Goal: Task Accomplishment & Management: Manage account settings

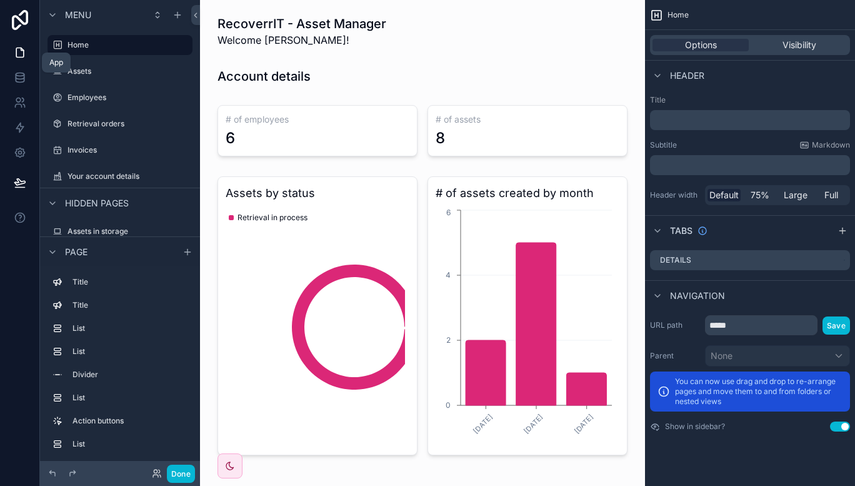
click at [19, 50] on icon at bounding box center [20, 52] width 12 height 12
click at [196, 17] on icon at bounding box center [195, 15] width 9 height 9
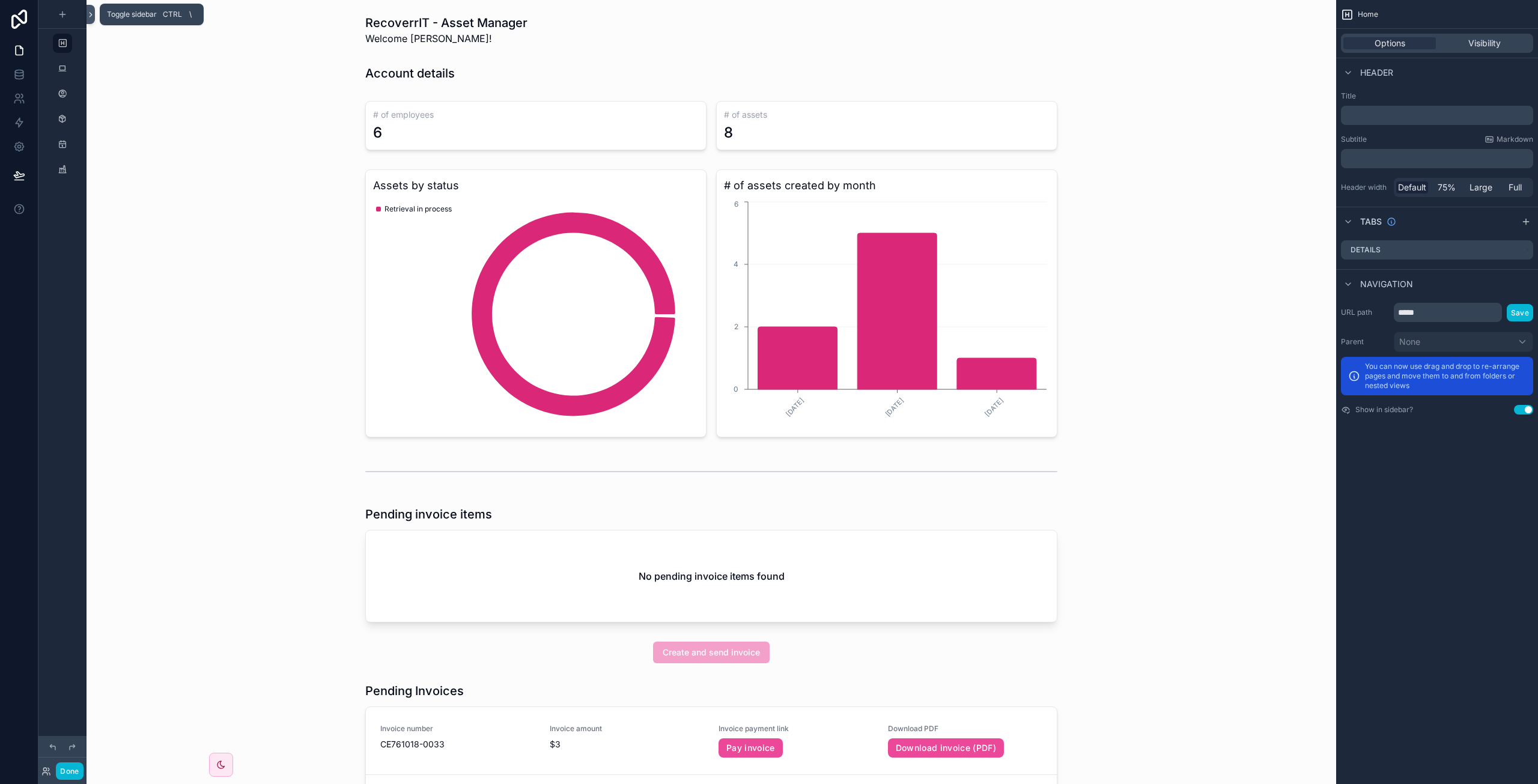
click at [87, 15] on icon at bounding box center [90, 14] width 9 height 9
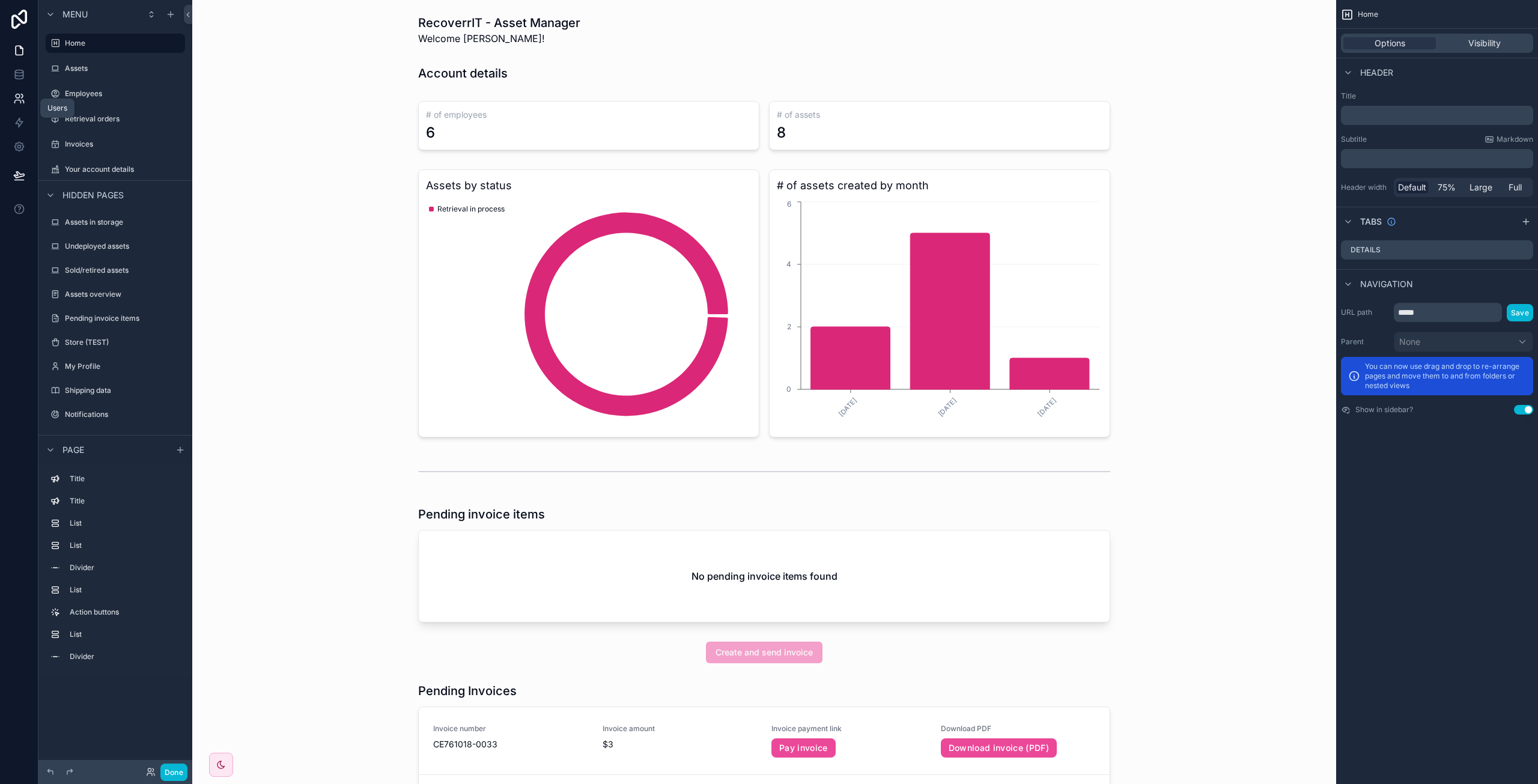
click at [26, 95] on link at bounding box center [18, 98] width 37 height 24
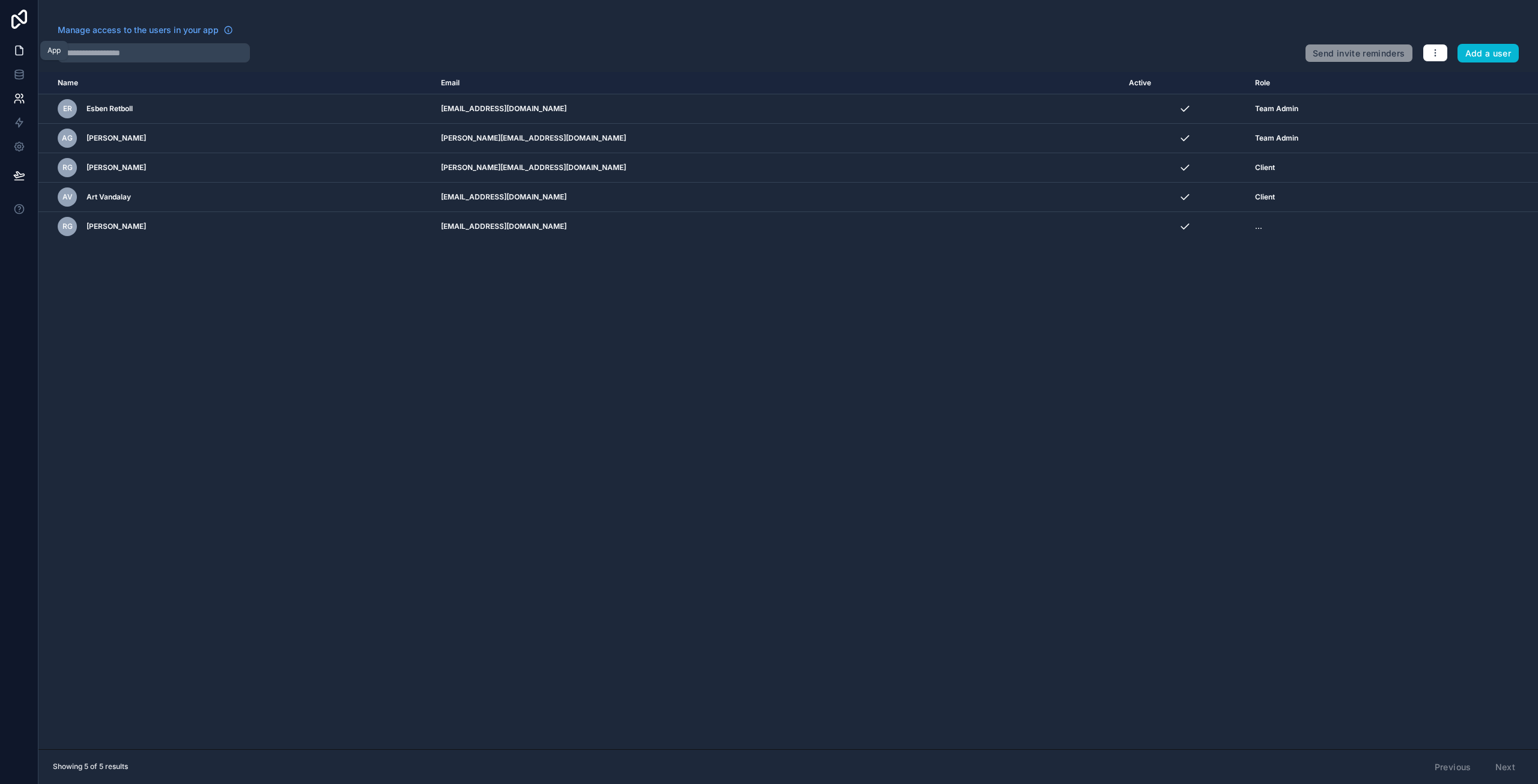
click at [16, 51] on icon at bounding box center [19, 50] width 12 height 12
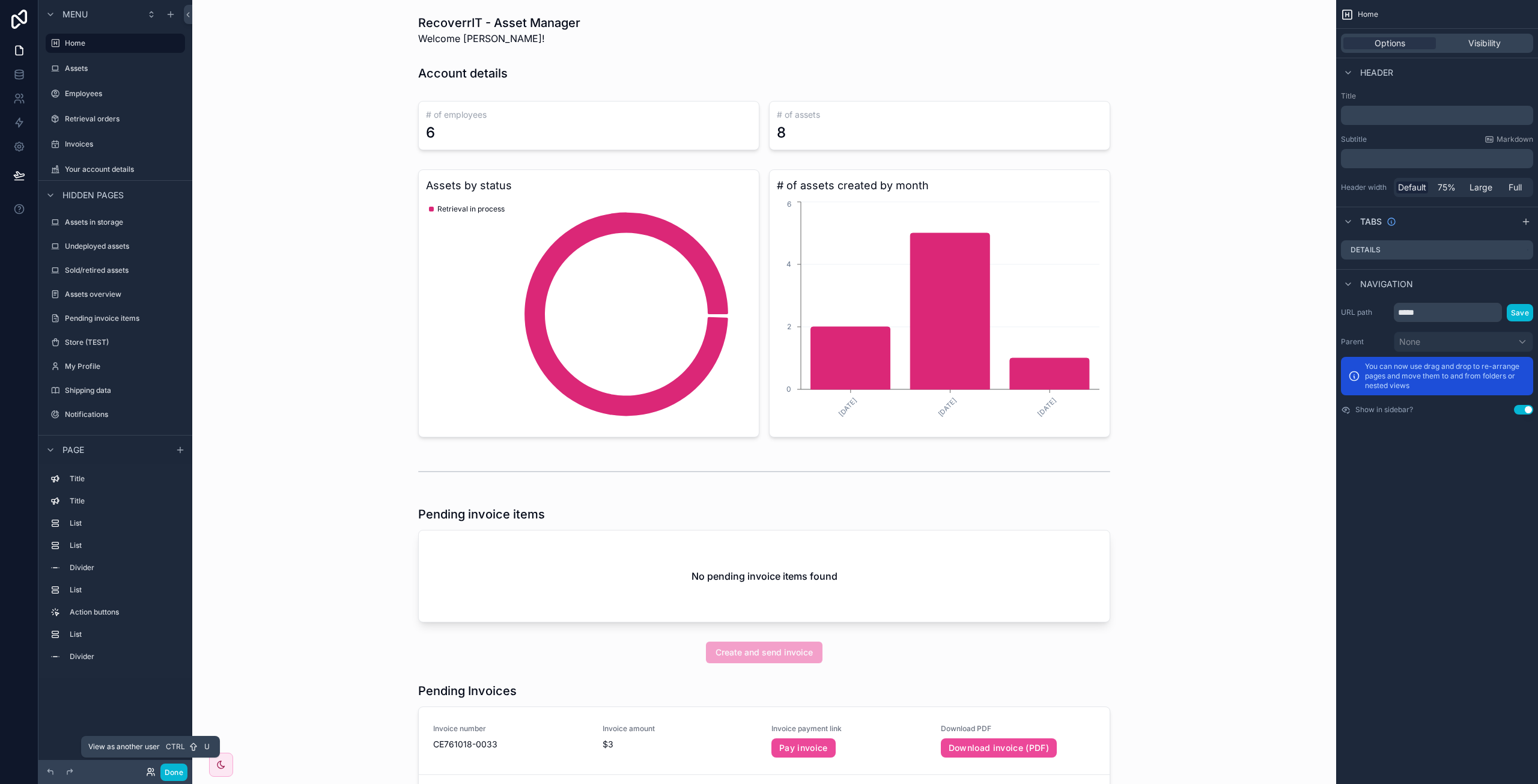
click at [153, 466] on icon at bounding box center [151, 772] width 10 height 10
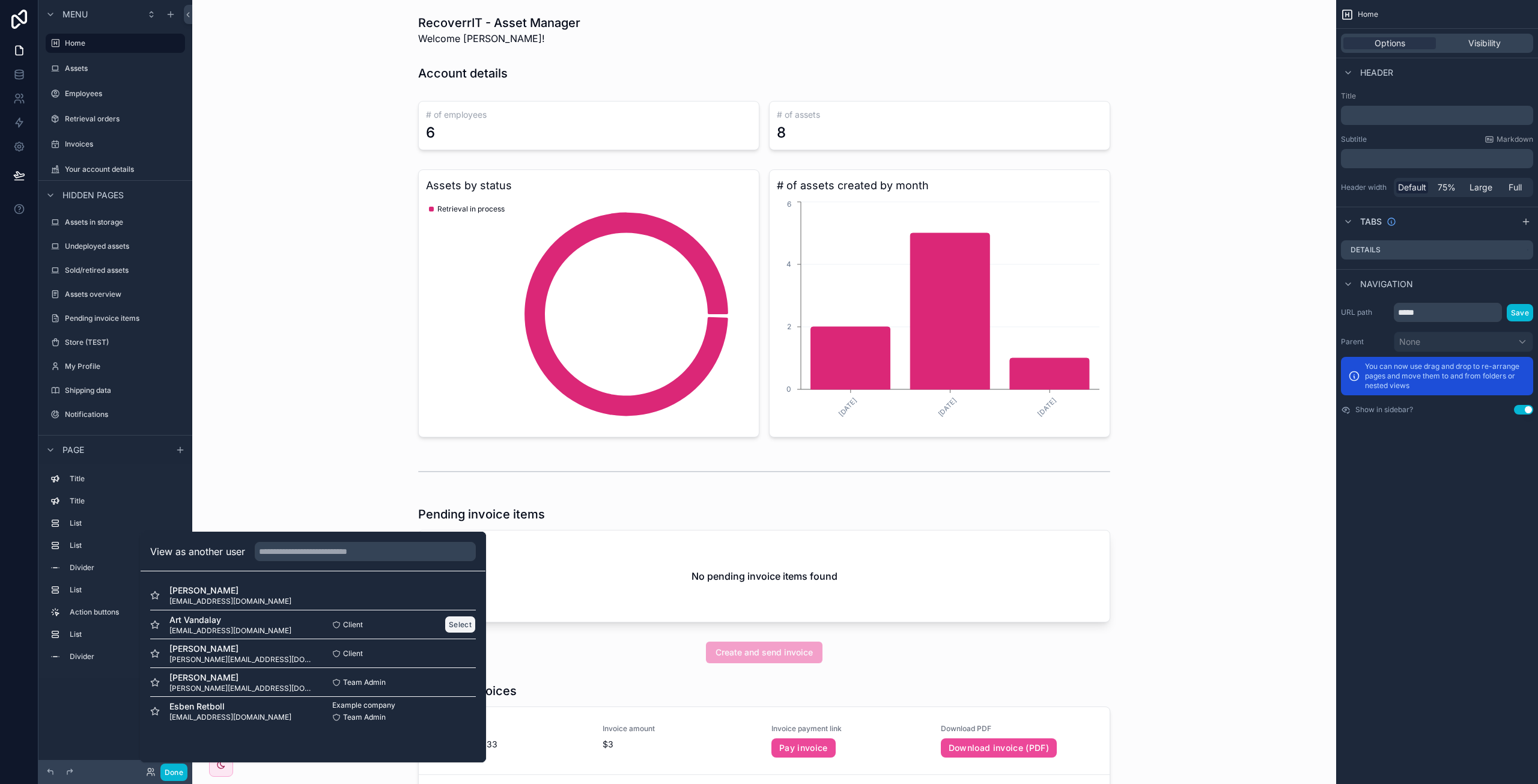
click at [466, 466] on button "Select" at bounding box center [459, 625] width 31 height 17
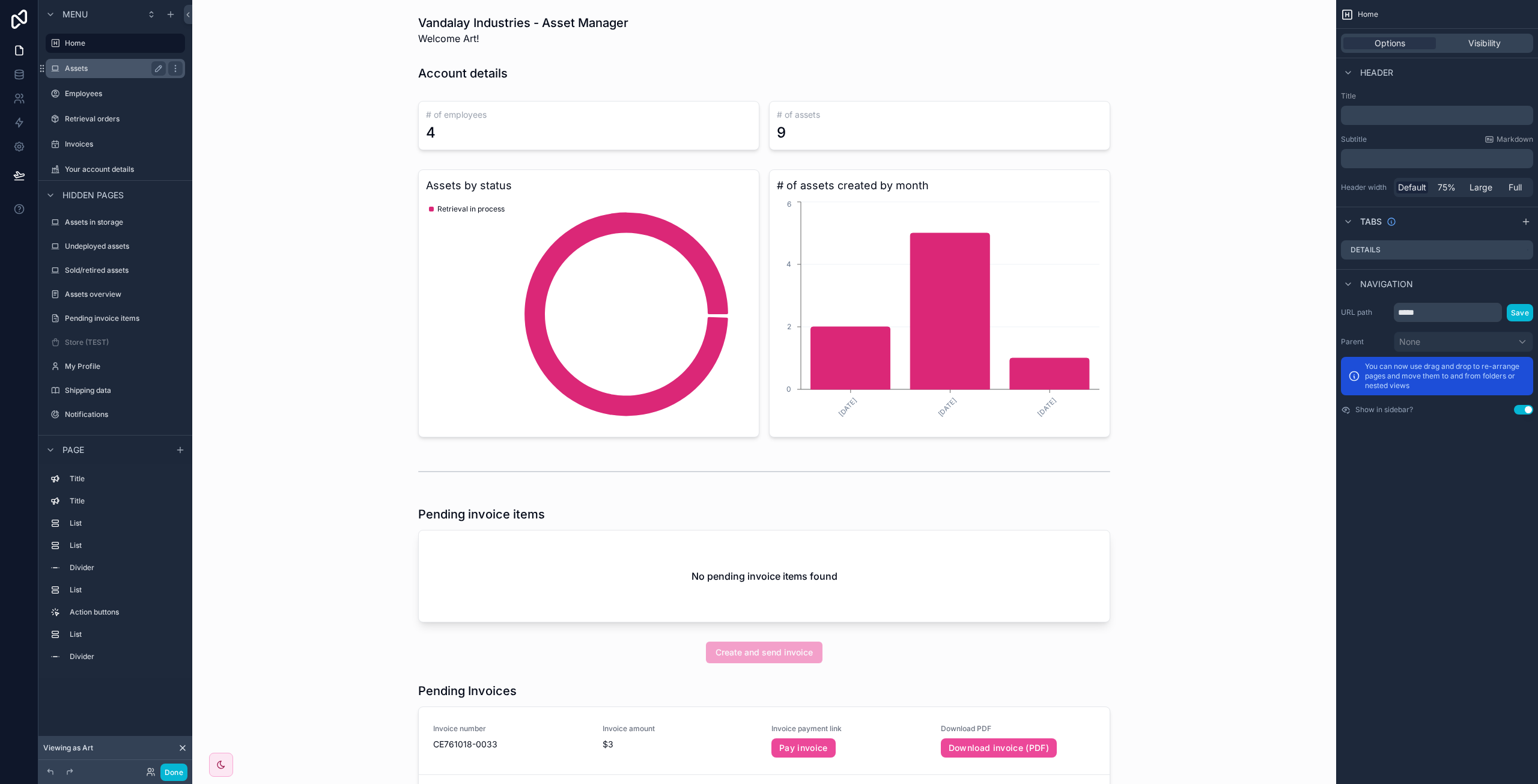
click at [124, 68] on label "Assets" at bounding box center [112, 68] width 96 height 10
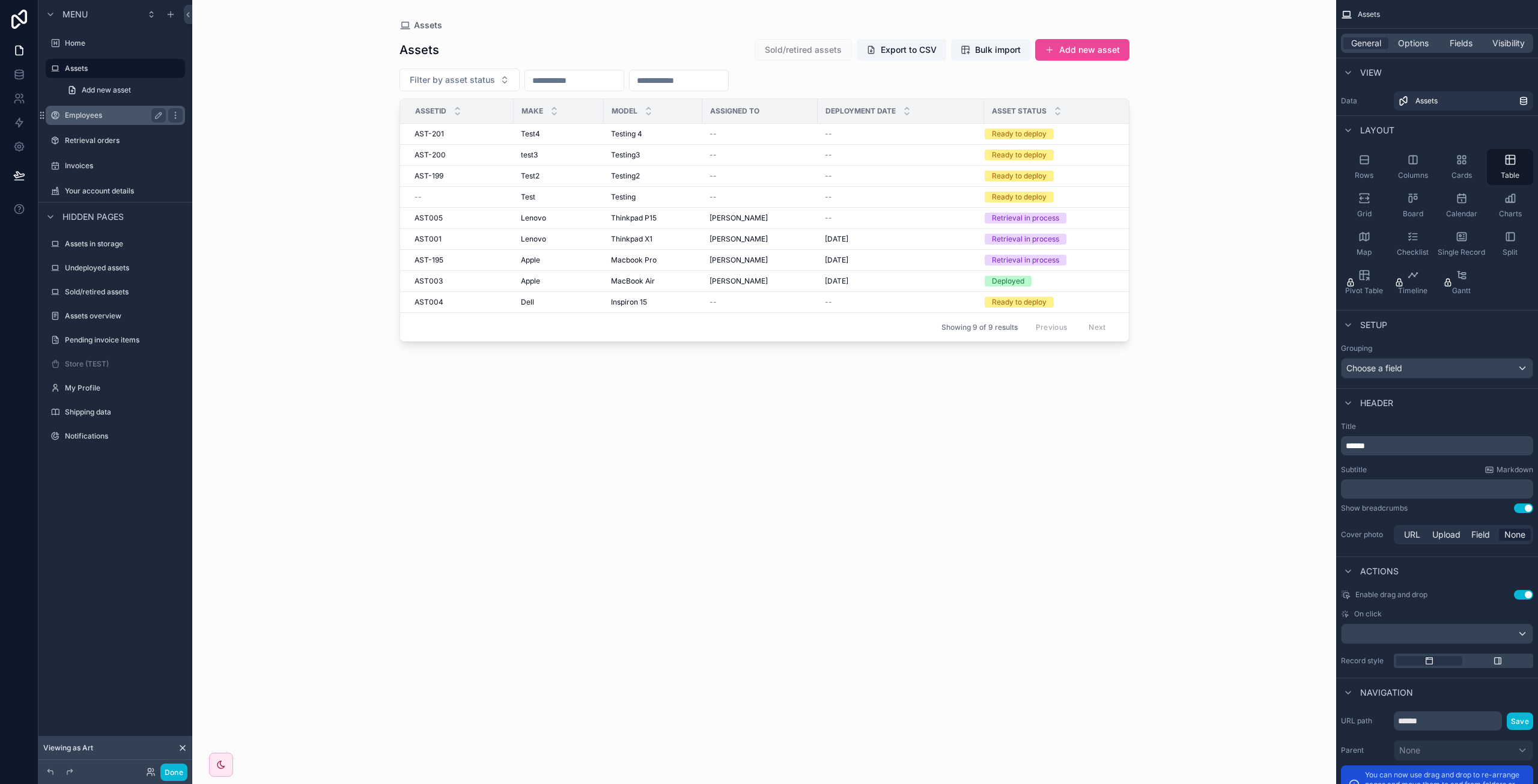
click at [124, 112] on label "Employees" at bounding box center [112, 115] width 96 height 10
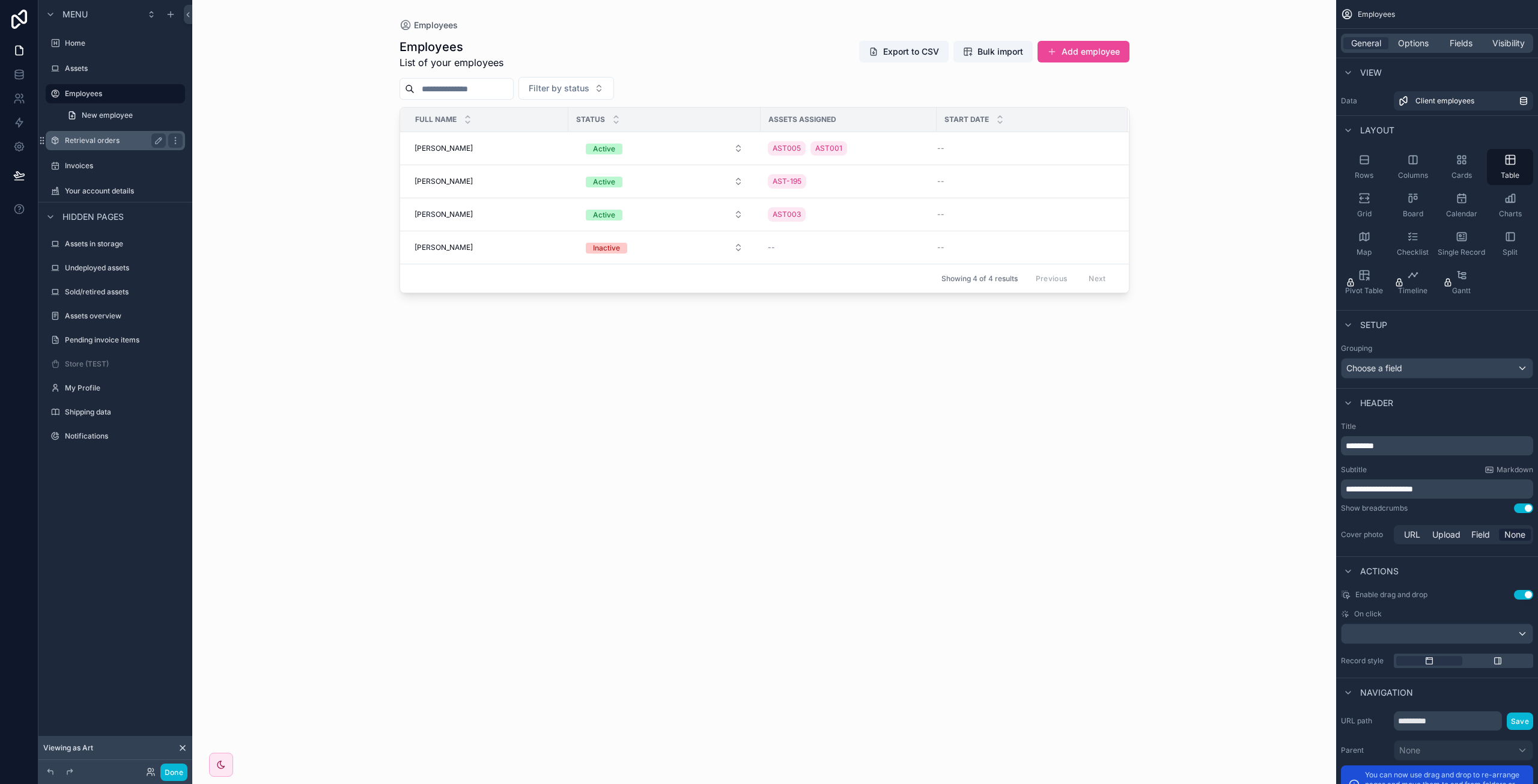
click at [116, 140] on label "Retrieval orders" at bounding box center [112, 140] width 96 height 10
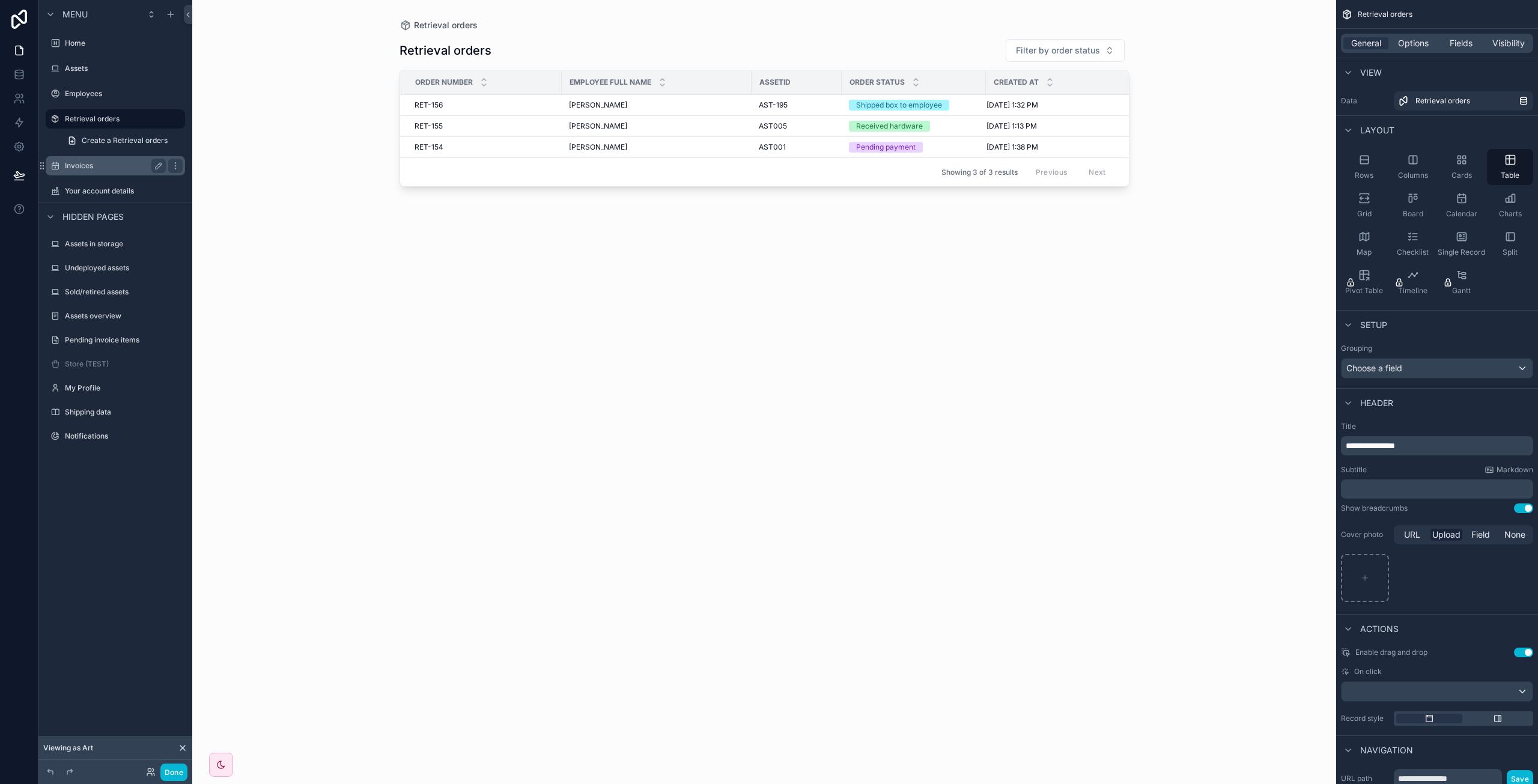
click at [115, 162] on label "Invoices" at bounding box center [112, 165] width 96 height 10
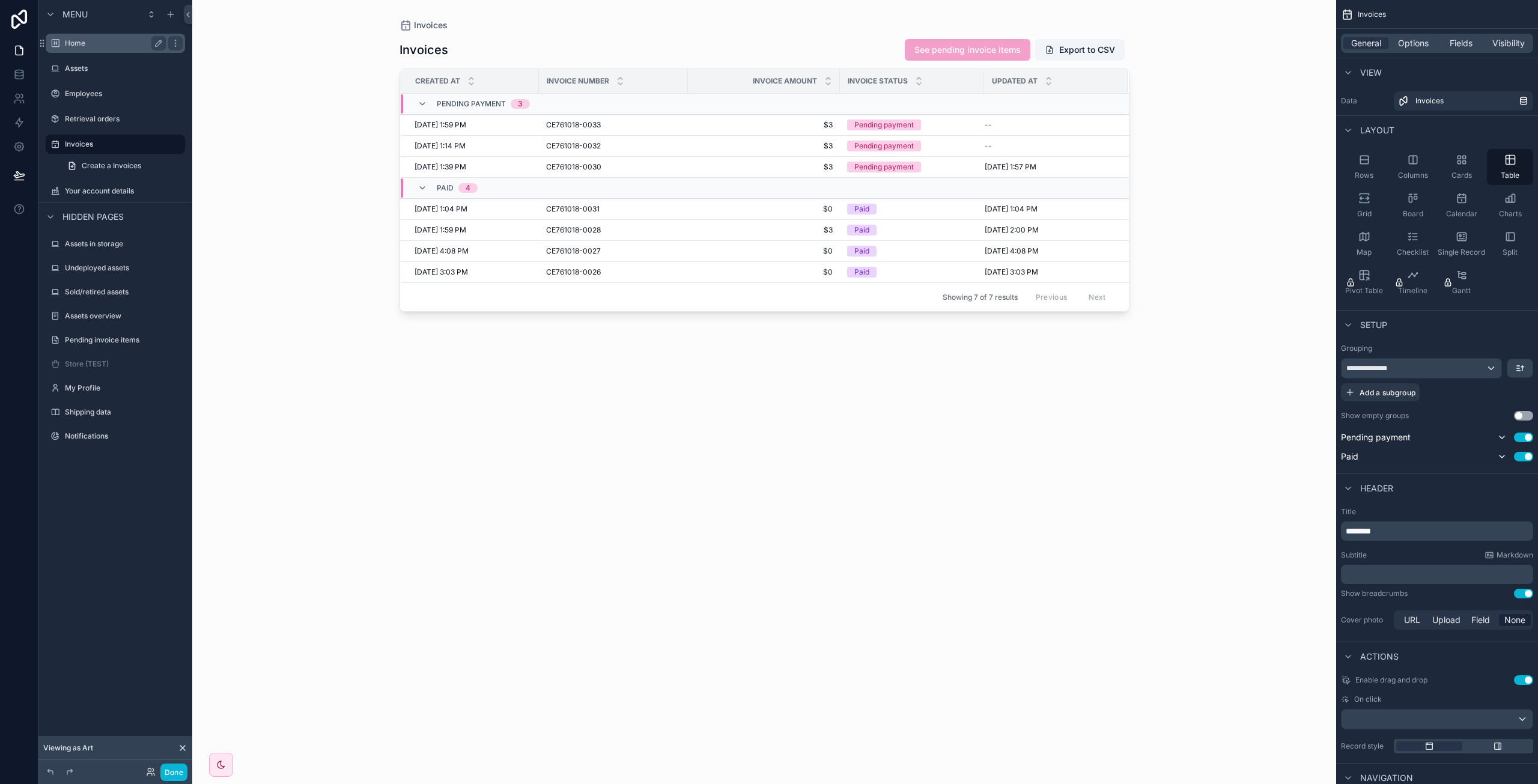
click at [122, 39] on label "Home" at bounding box center [112, 43] width 96 height 10
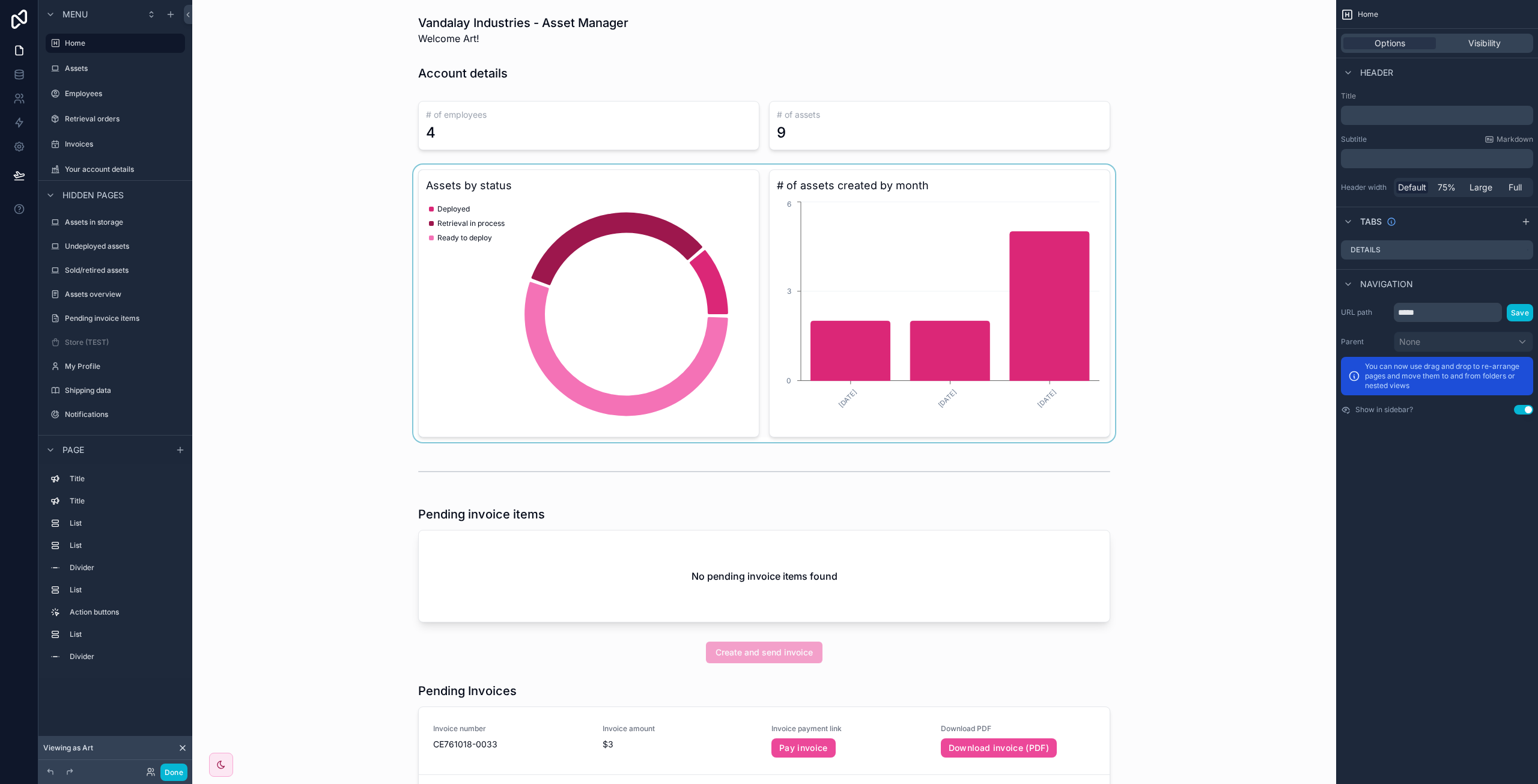
click at [360, 439] on div "scrollable content" at bounding box center [764, 303] width 1125 height 278
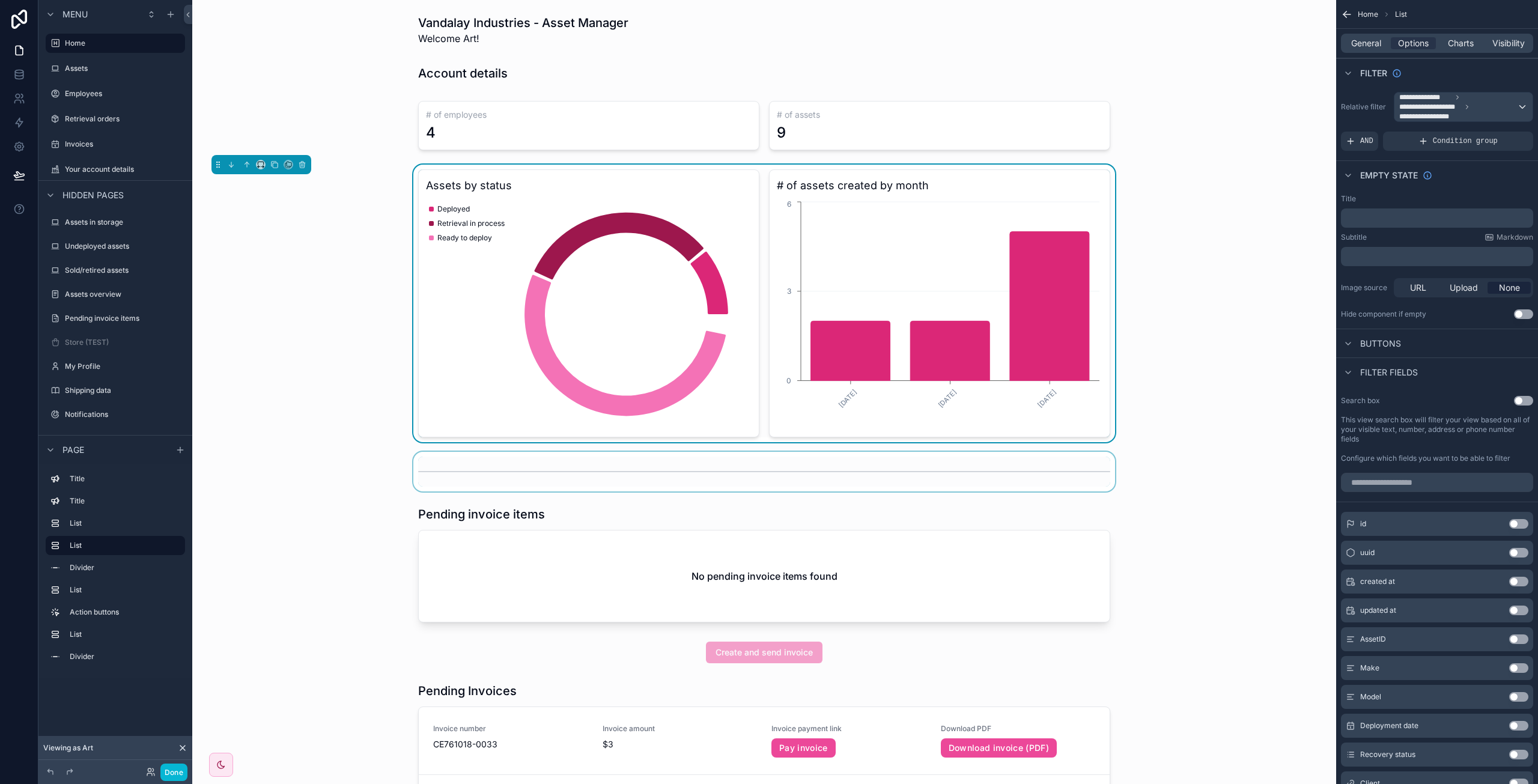
click at [331, 455] on div "scrollable content" at bounding box center [764, 471] width 1125 height 39
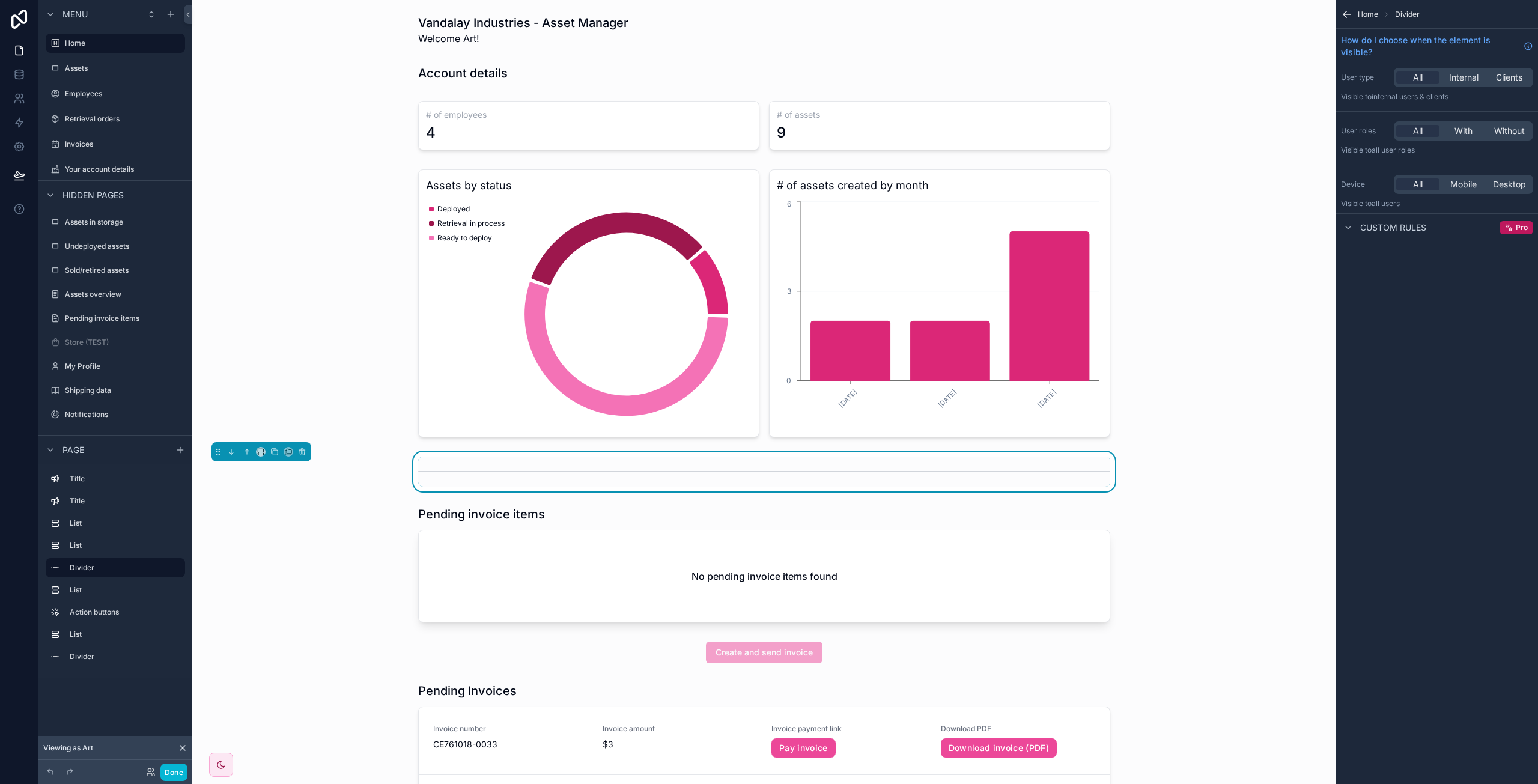
click at [1286, 634] on div "Vandalay Industries - Asset Manager Welcome Art! Account details # of employees…" at bounding box center [764, 758] width 1144 height 1516
click at [1231, 660] on div "scrollable content" at bounding box center [764, 651] width 1125 height 31
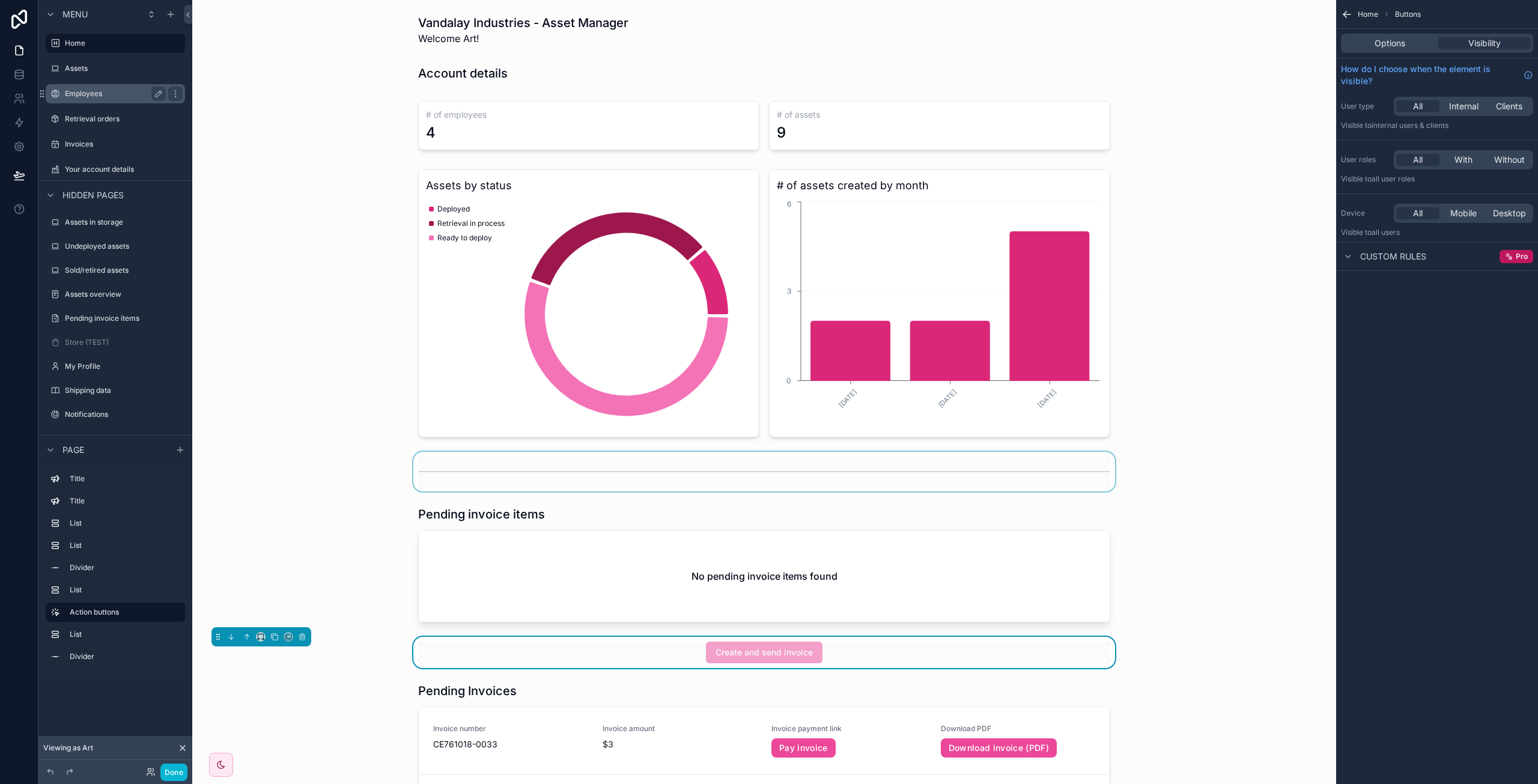
click at [112, 88] on div "Employees" at bounding box center [114, 93] width 101 height 14
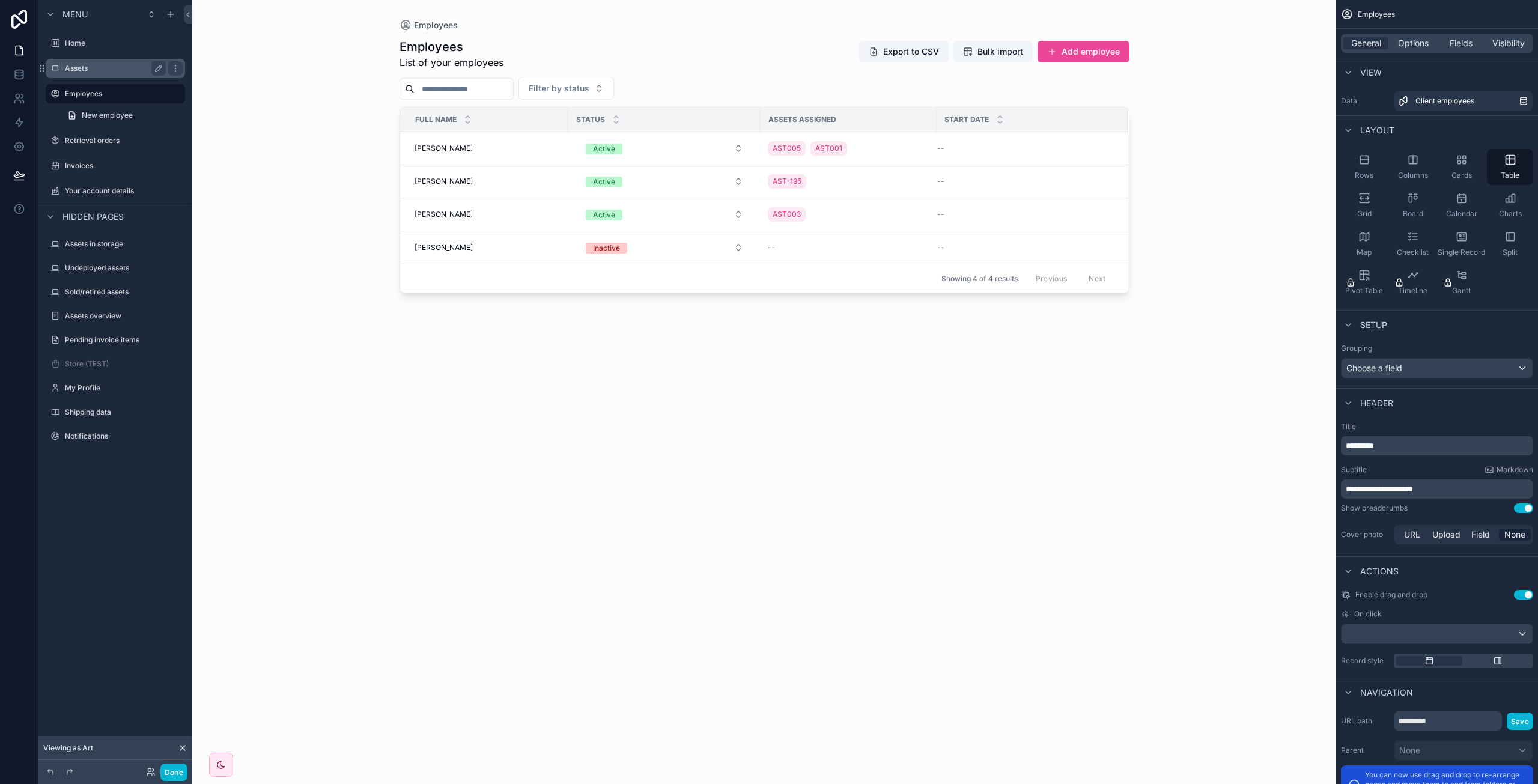
click at [108, 78] on div "Assets" at bounding box center [115, 68] width 135 height 19
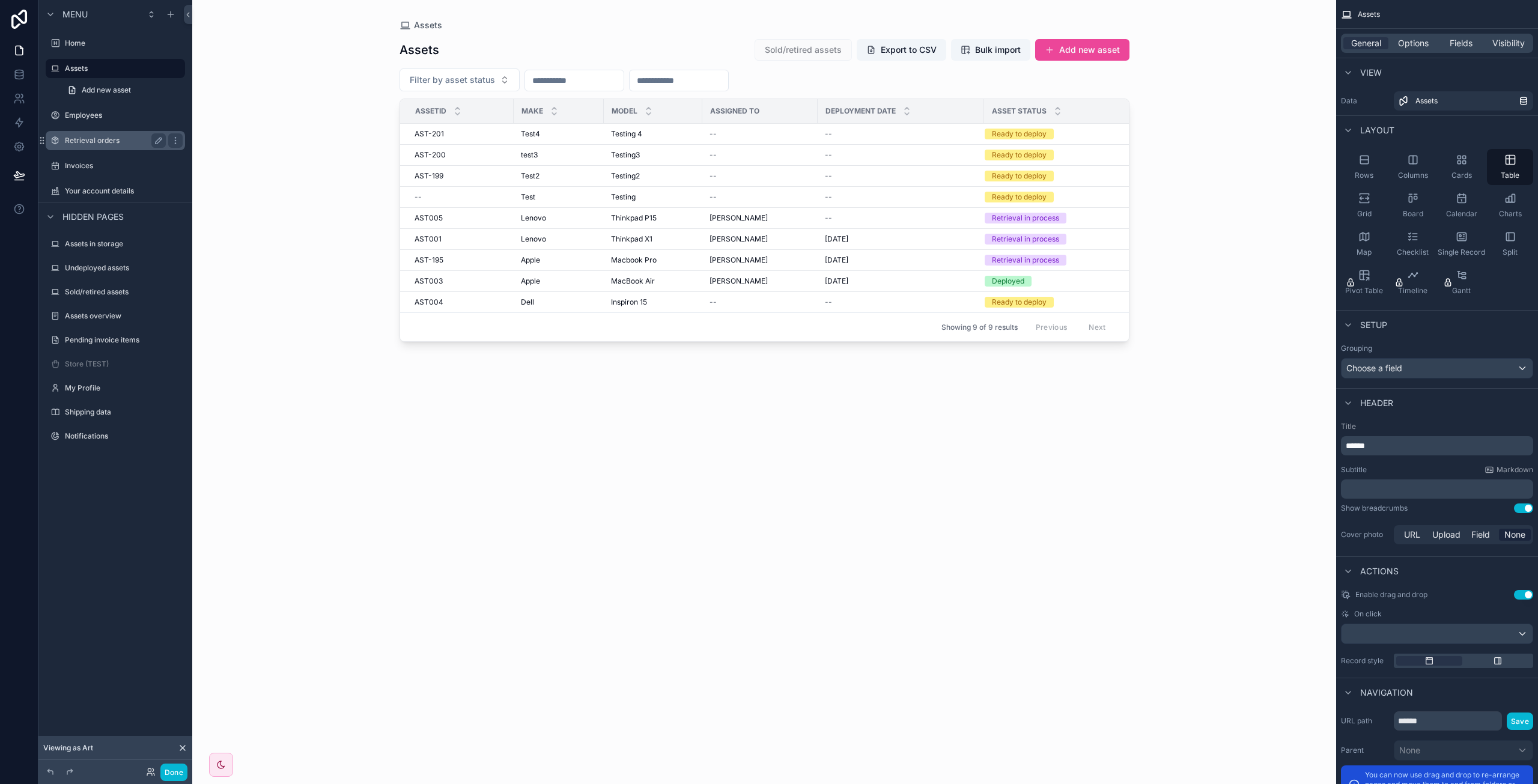
click at [96, 140] on label "Retrieval orders" at bounding box center [112, 140] width 96 height 10
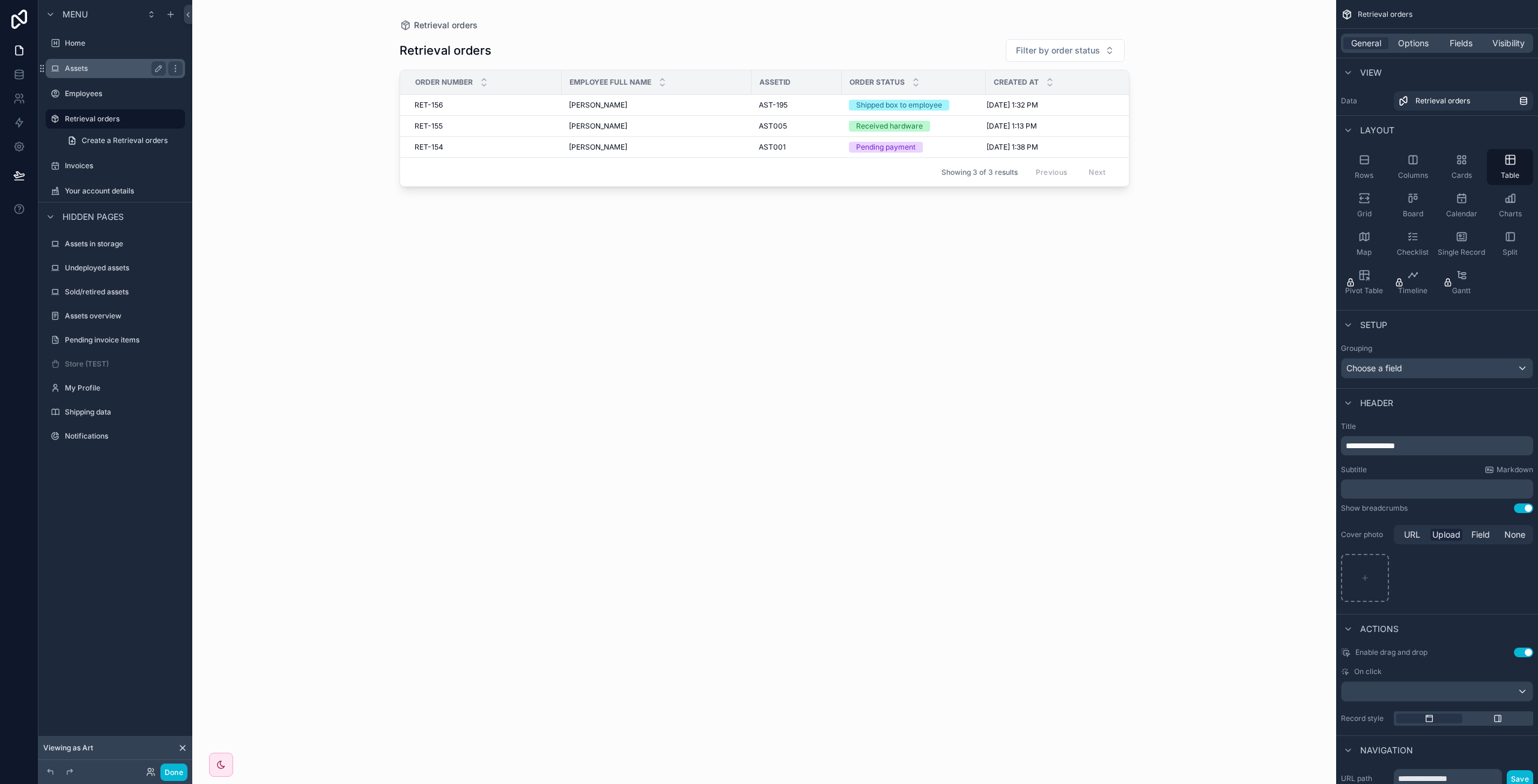
click at [114, 76] on div "Assets" at bounding box center [115, 68] width 135 height 19
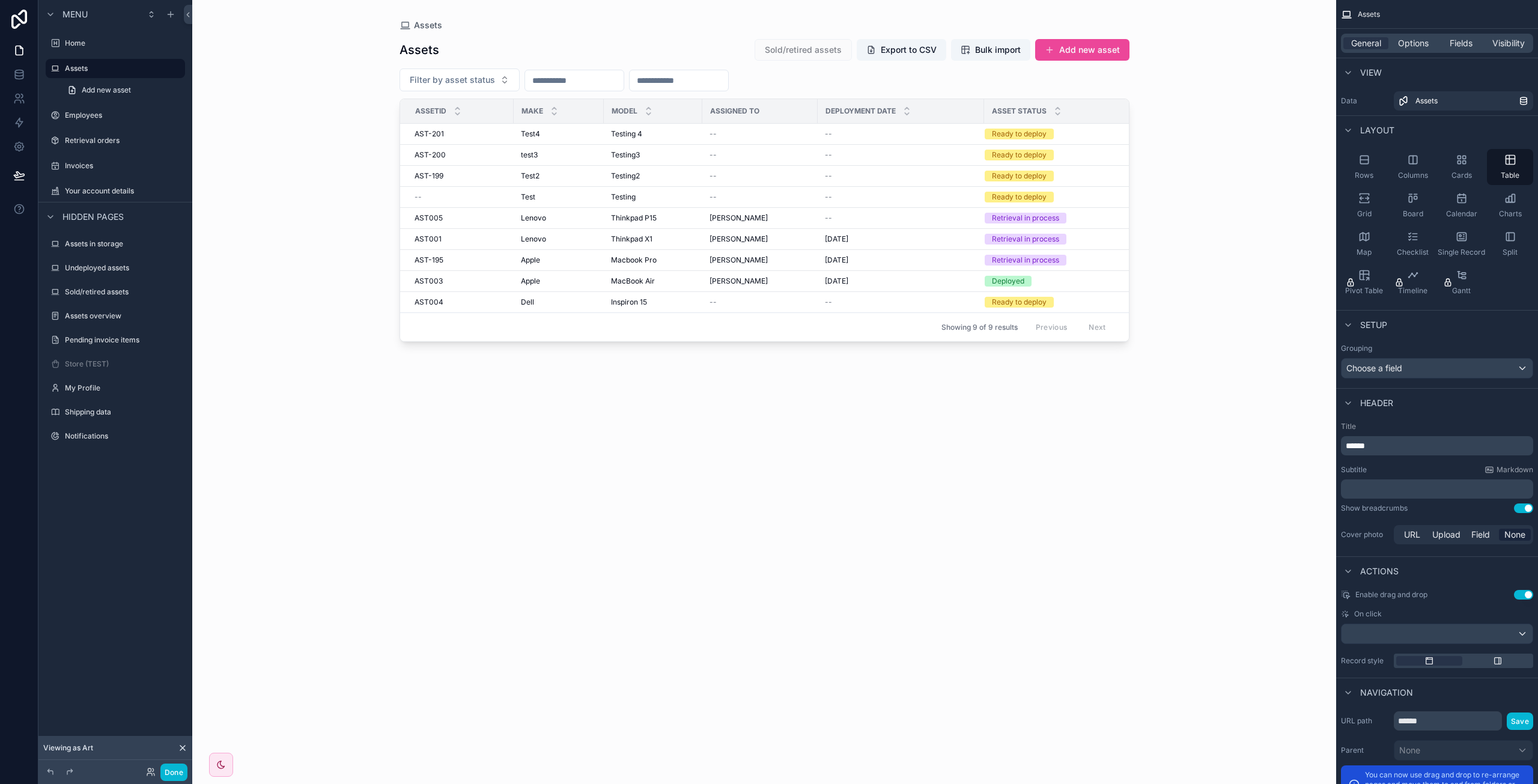
click at [462, 131] on div "scrollable content" at bounding box center [764, 384] width 768 height 770
click at [439, 133] on span "AST-201" at bounding box center [429, 134] width 30 height 10
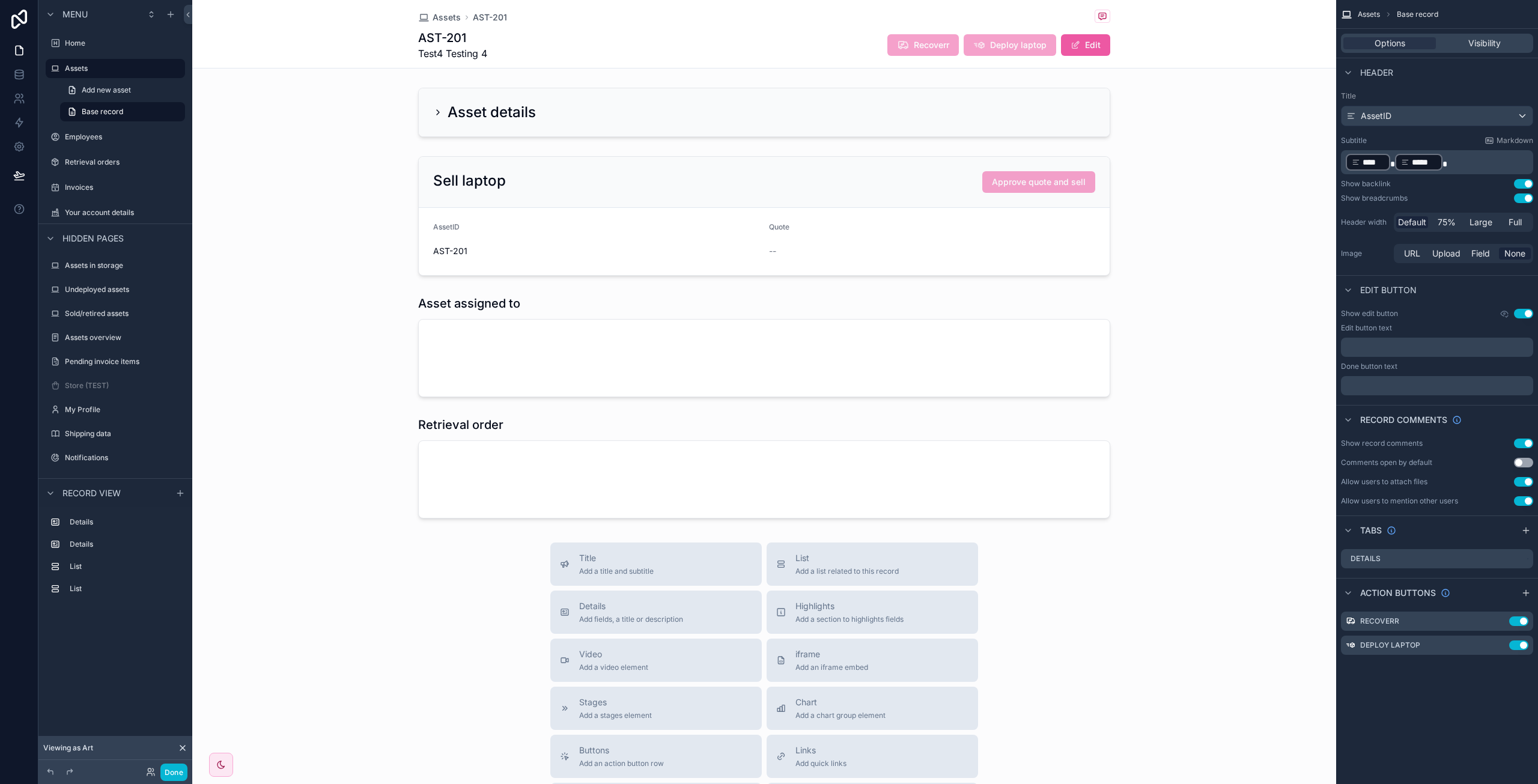
click at [1093, 49] on button "Edit" at bounding box center [1085, 45] width 49 height 21
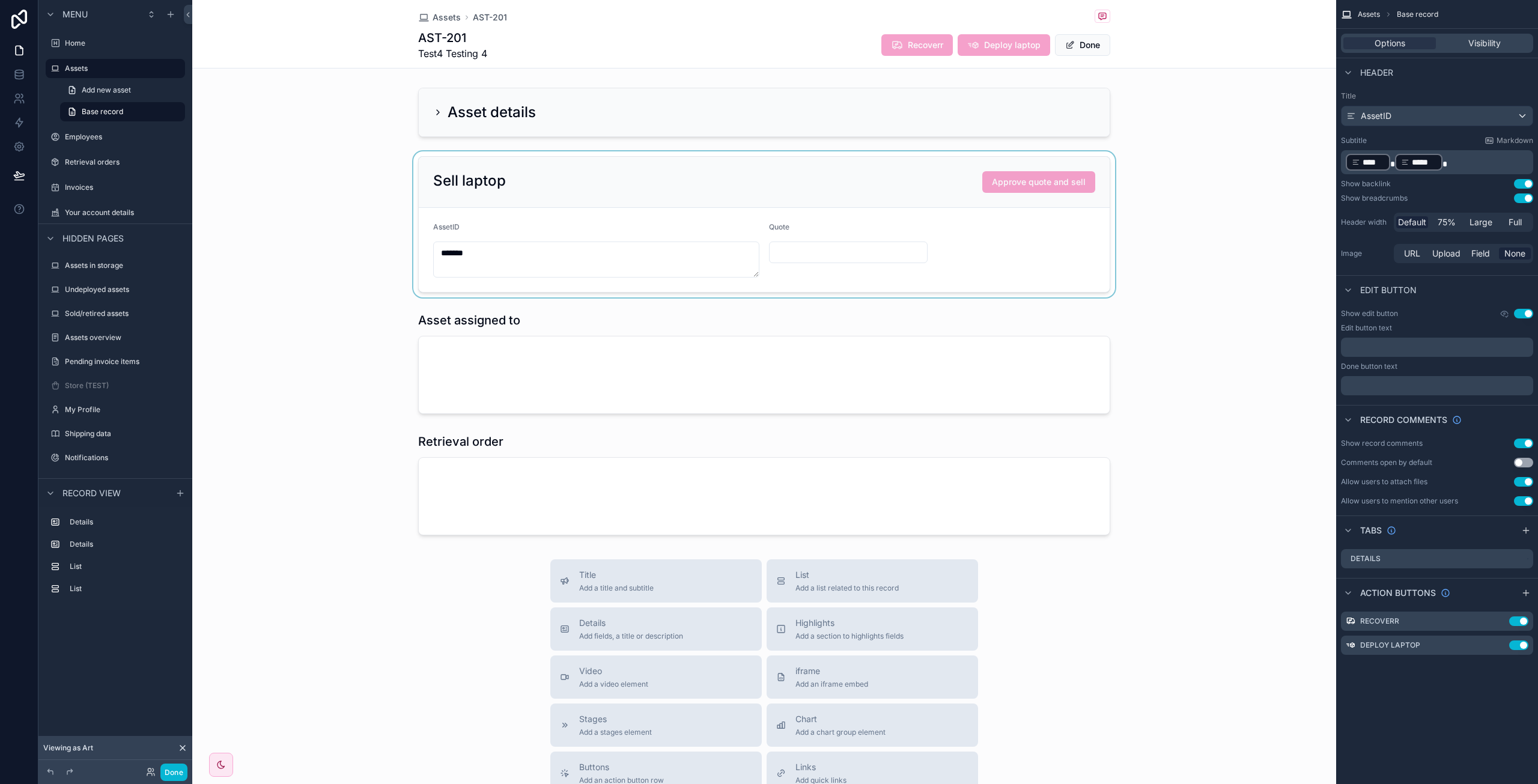
click at [712, 261] on div "scrollable content" at bounding box center [764, 224] width 1144 height 146
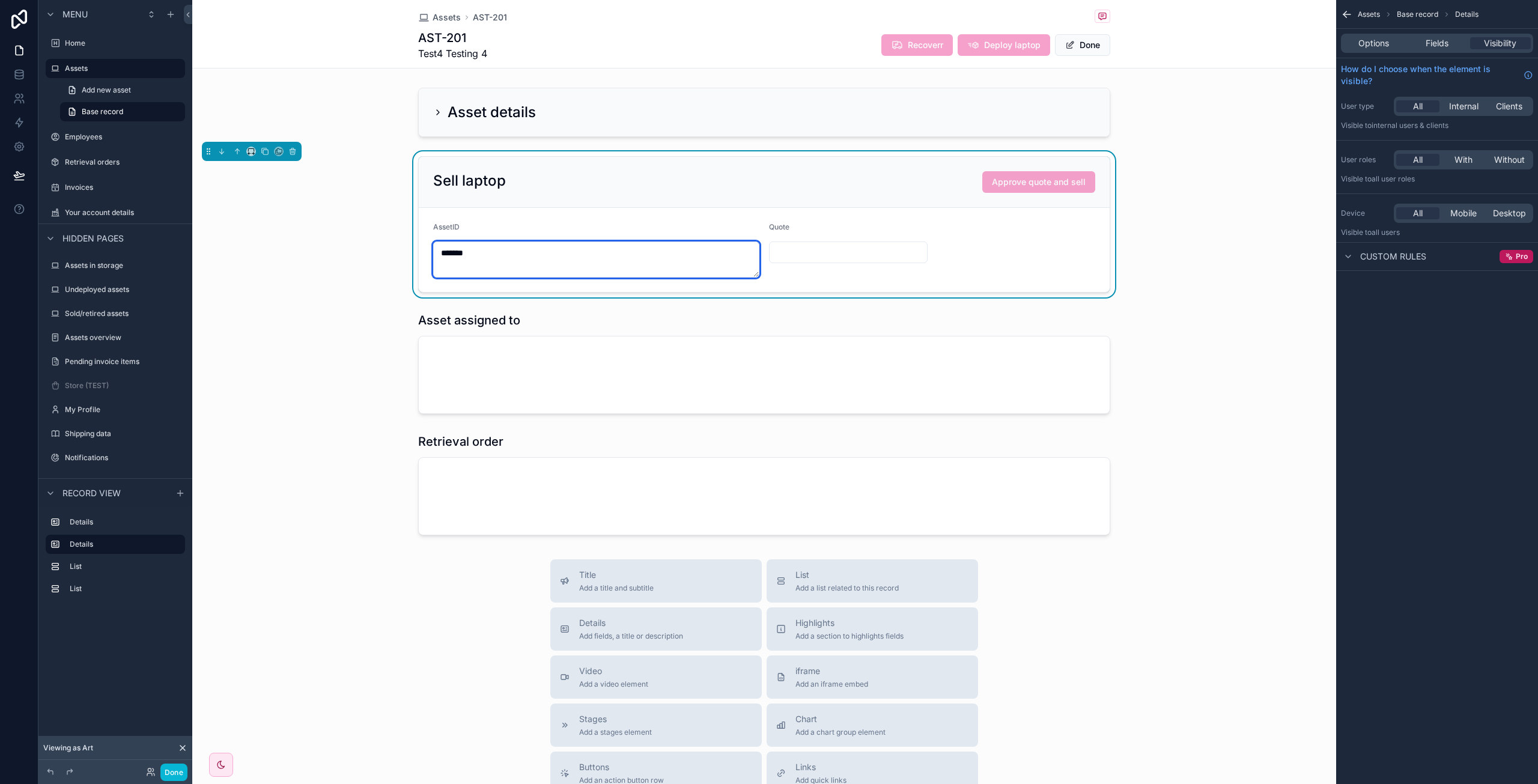
click at [666, 251] on textarea "*******" at bounding box center [596, 258] width 326 height 36
click at [1085, 36] on button "Done" at bounding box center [1081, 45] width 55 height 21
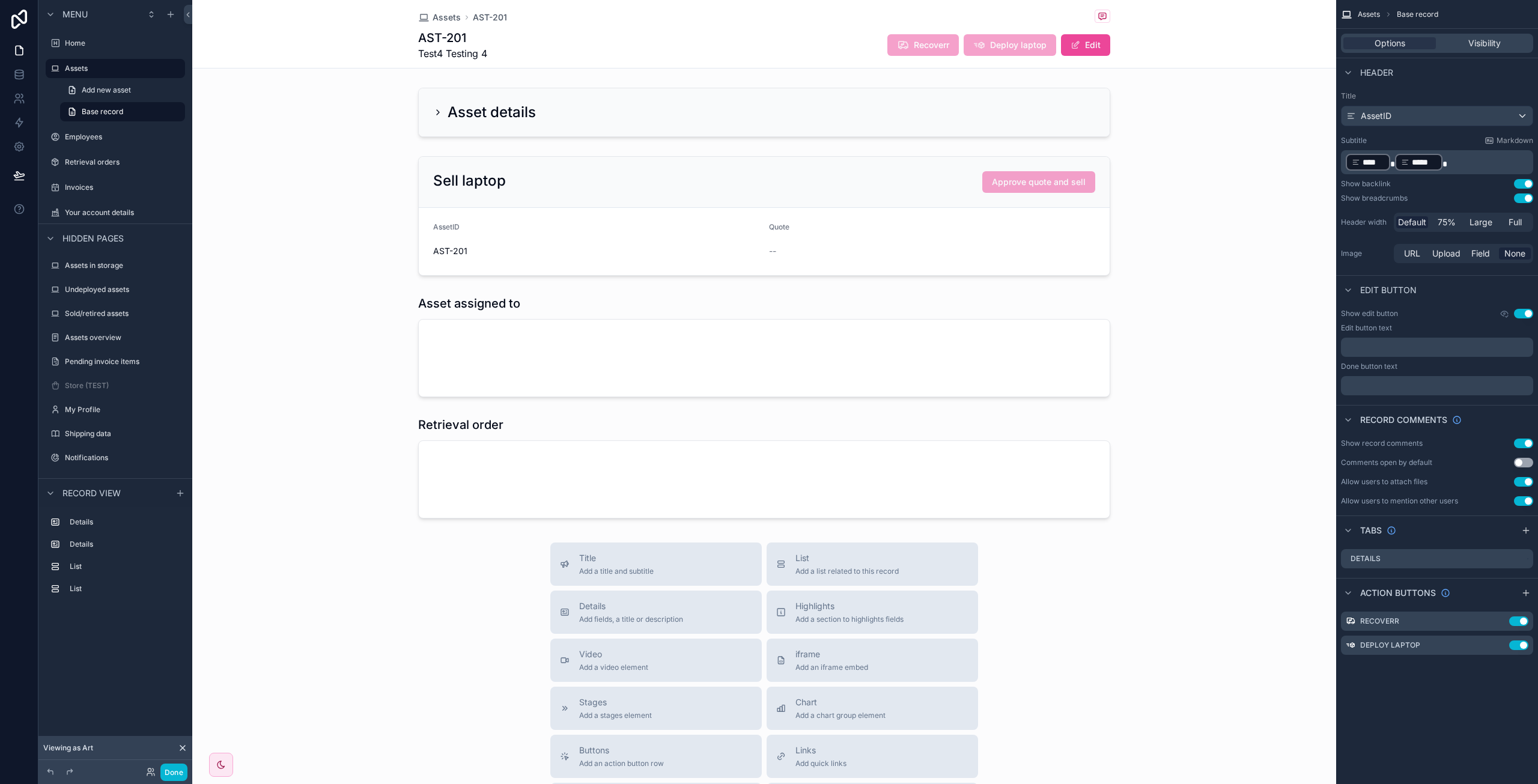
click at [340, 174] on div "scrollable content" at bounding box center [764, 215] width 1144 height 129
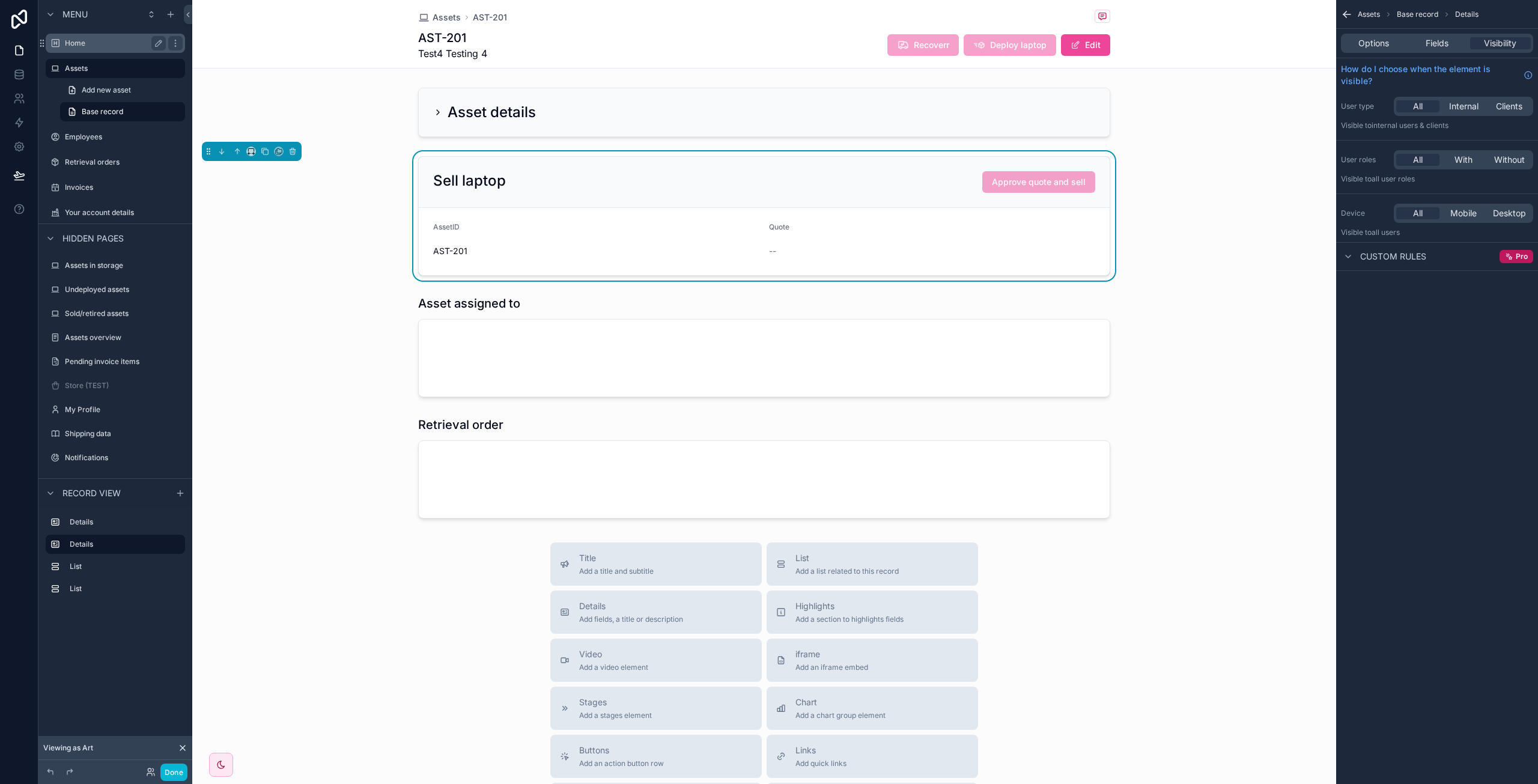
click at [137, 50] on div "Home" at bounding box center [114, 42] width 101 height 14
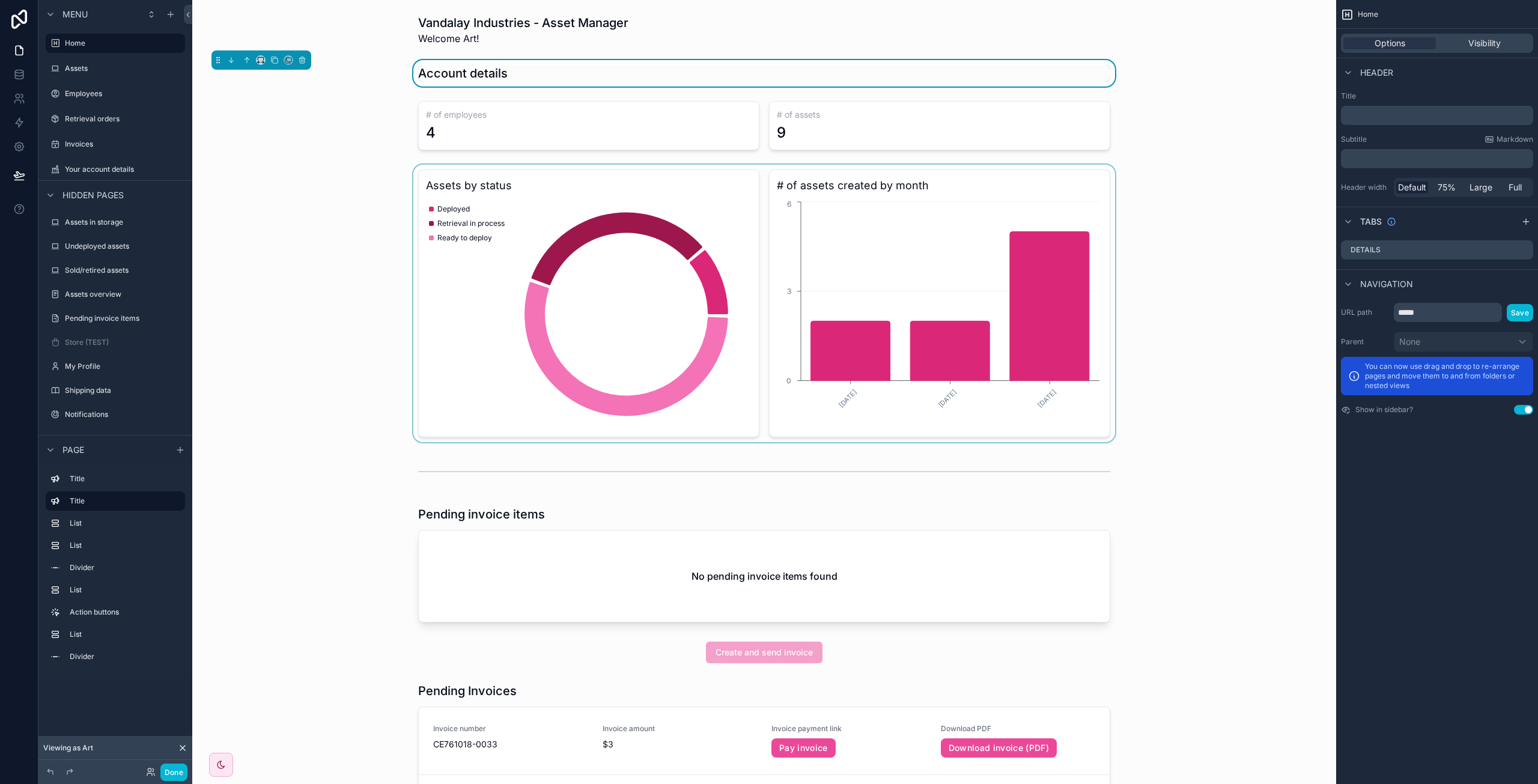
click at [290, 369] on div "scrollable content" at bounding box center [764, 303] width 1125 height 278
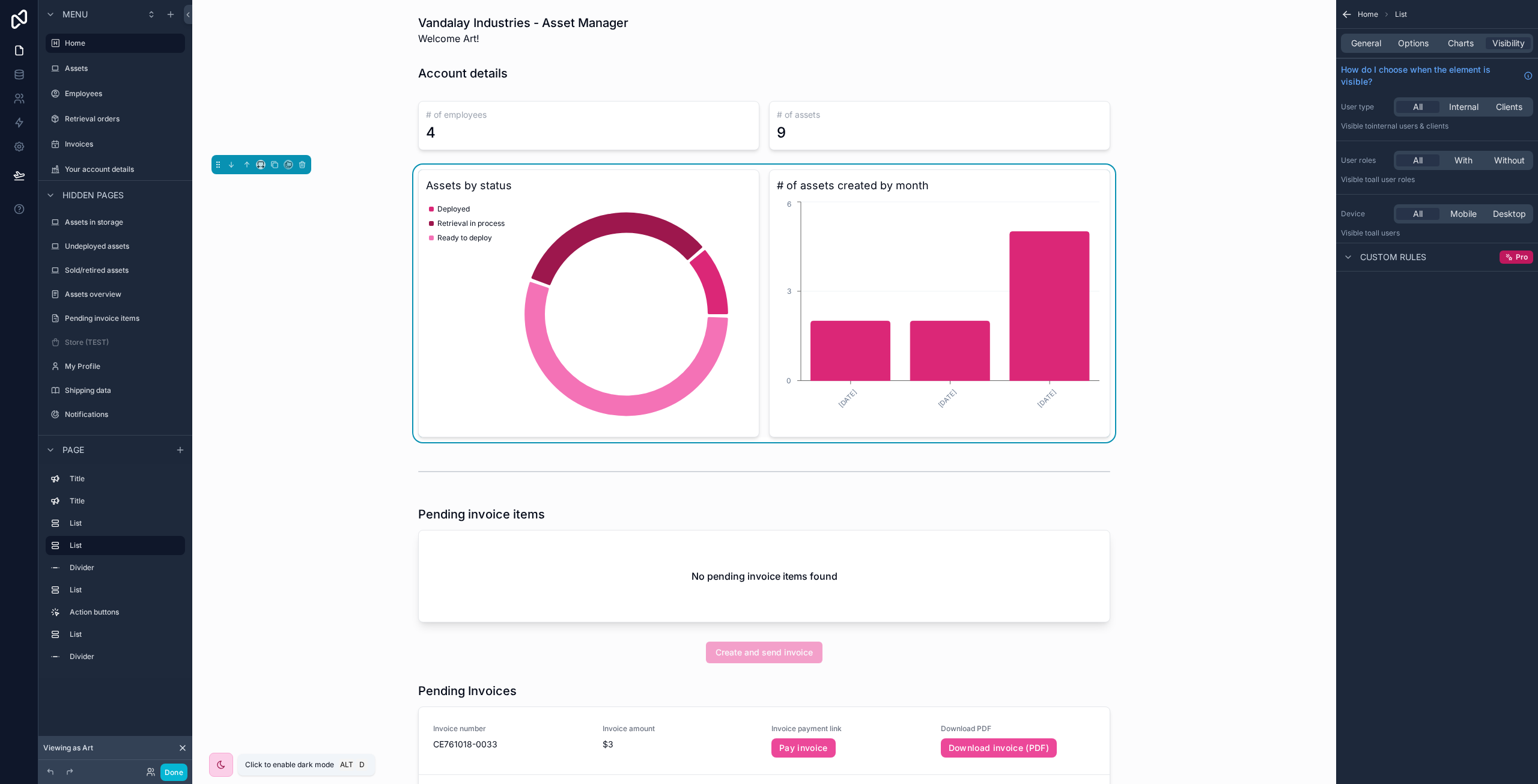
click at [219, 763] on icon "scrollable content" at bounding box center [221, 765] width 10 height 10
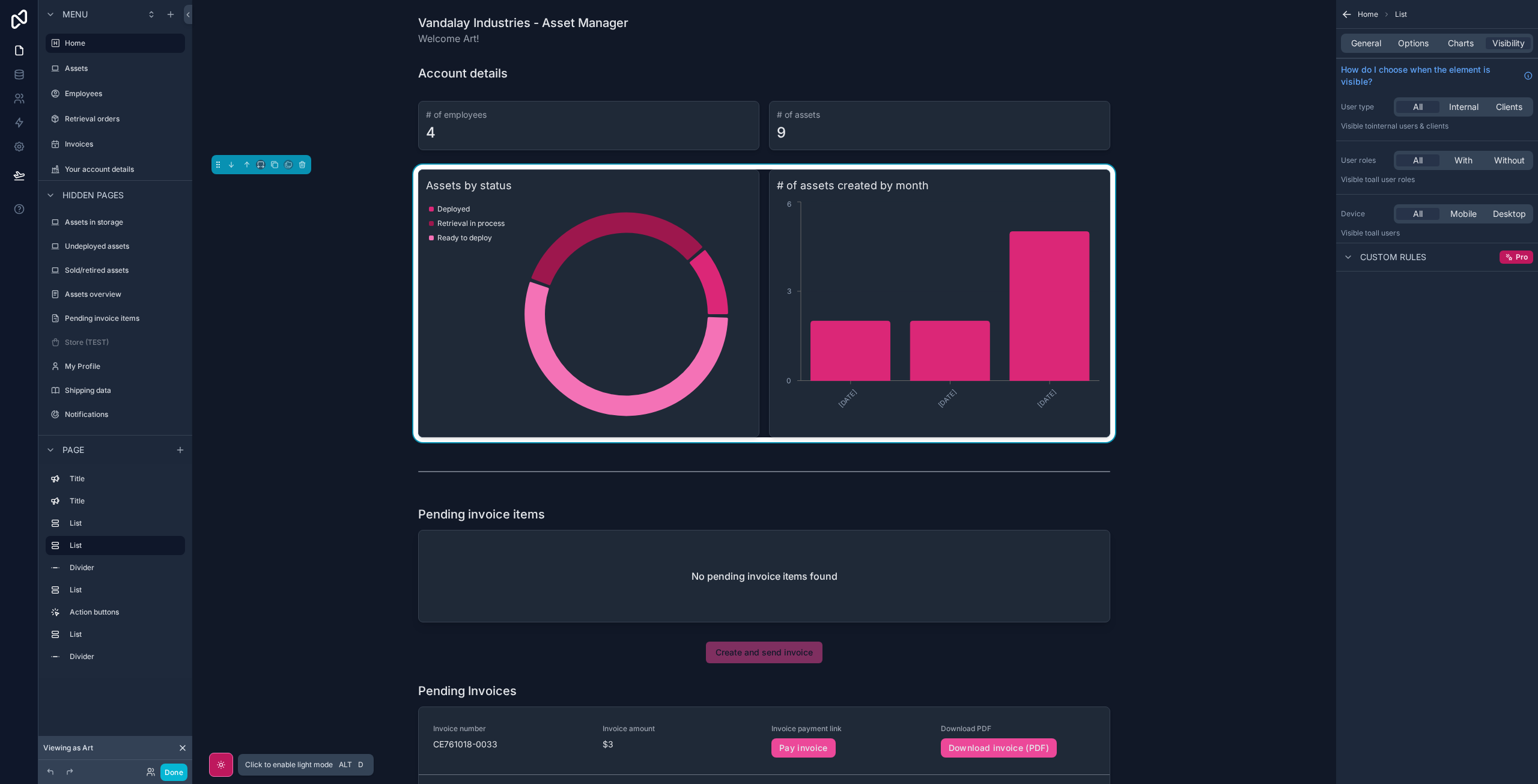
click at [219, 763] on icon "scrollable content" at bounding box center [221, 765] width 10 height 10
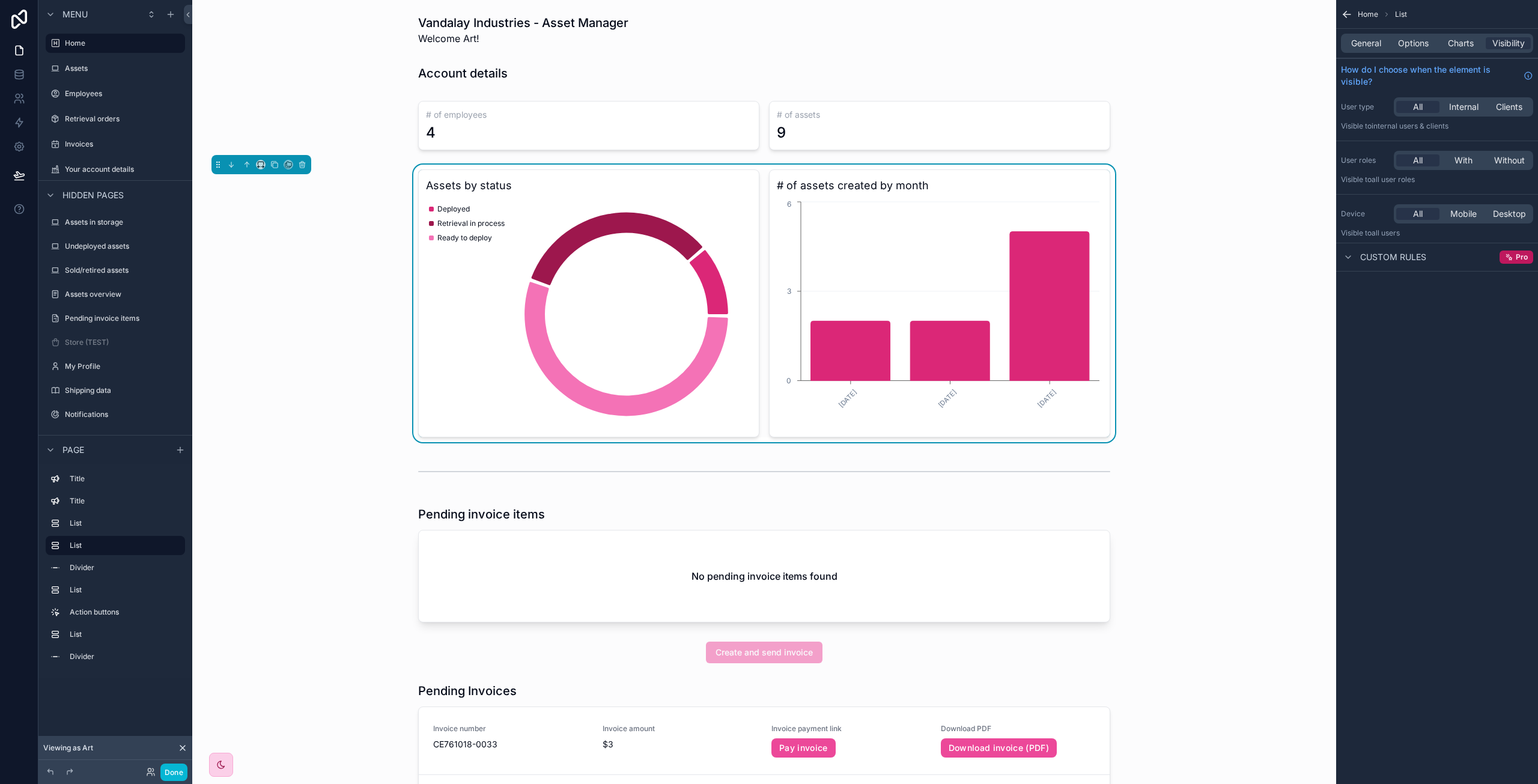
click at [255, 241] on div "Assets by status Deployed Retrieval in process Ready to deploy # of assets crea…" at bounding box center [764, 303] width 1125 height 278
click at [153, 773] on icon at bounding box center [151, 772] width 10 height 10
click at [177, 770] on button "Done" at bounding box center [174, 772] width 27 height 17
